Goal: Transaction & Acquisition: Obtain resource

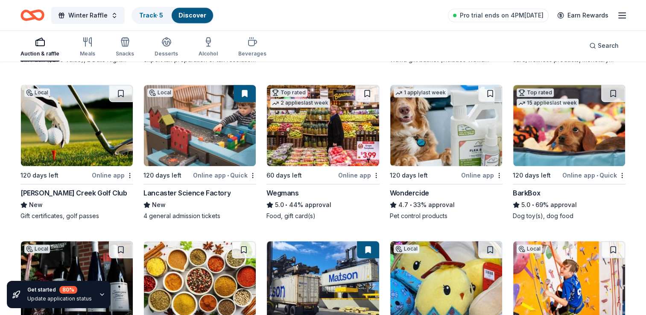
scroll to position [555, 0]
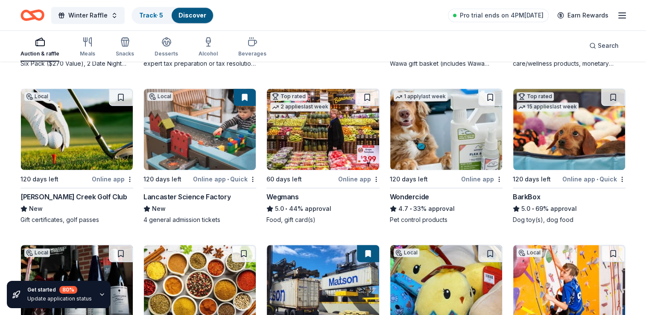
click at [319, 154] on img at bounding box center [323, 129] width 112 height 81
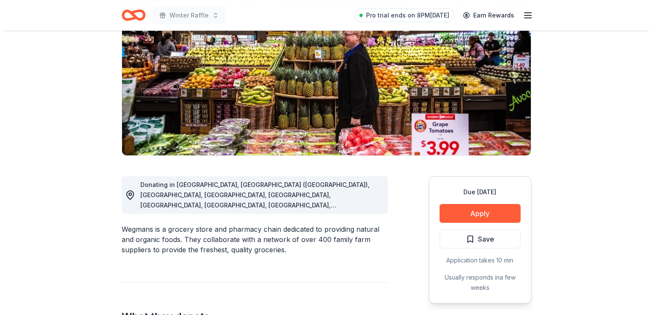
scroll to position [102, 0]
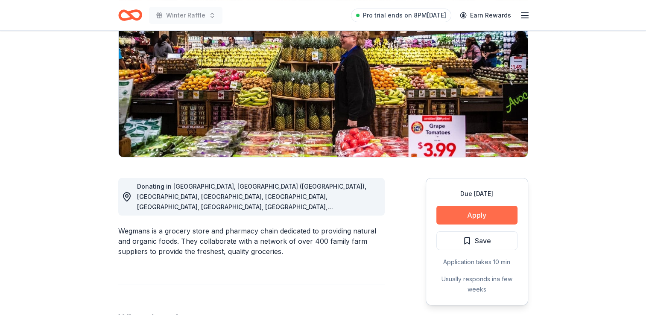
click at [482, 215] on button "Apply" at bounding box center [476, 215] width 81 height 19
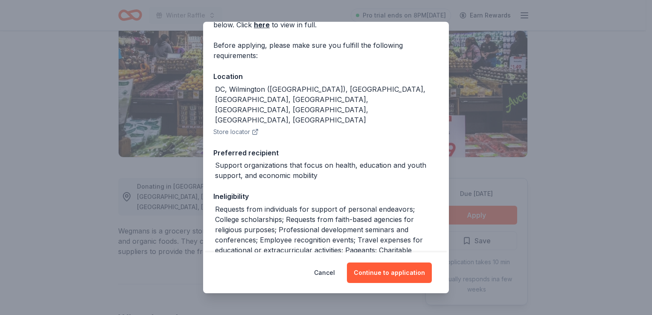
scroll to position [55, 0]
click at [384, 275] on button "Continue to application" at bounding box center [389, 273] width 85 height 20
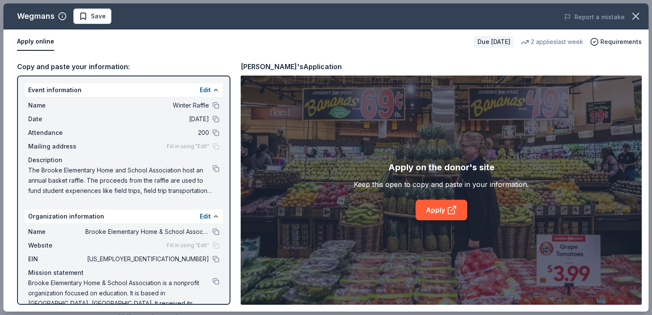
scroll to position [14, 0]
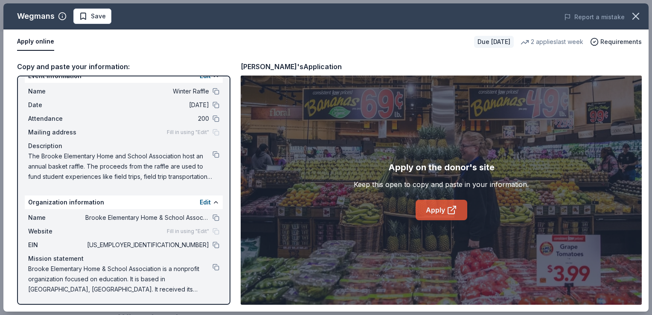
click at [450, 209] on icon at bounding box center [452, 210] width 10 height 10
